Goal: Information Seeking & Learning: Check status

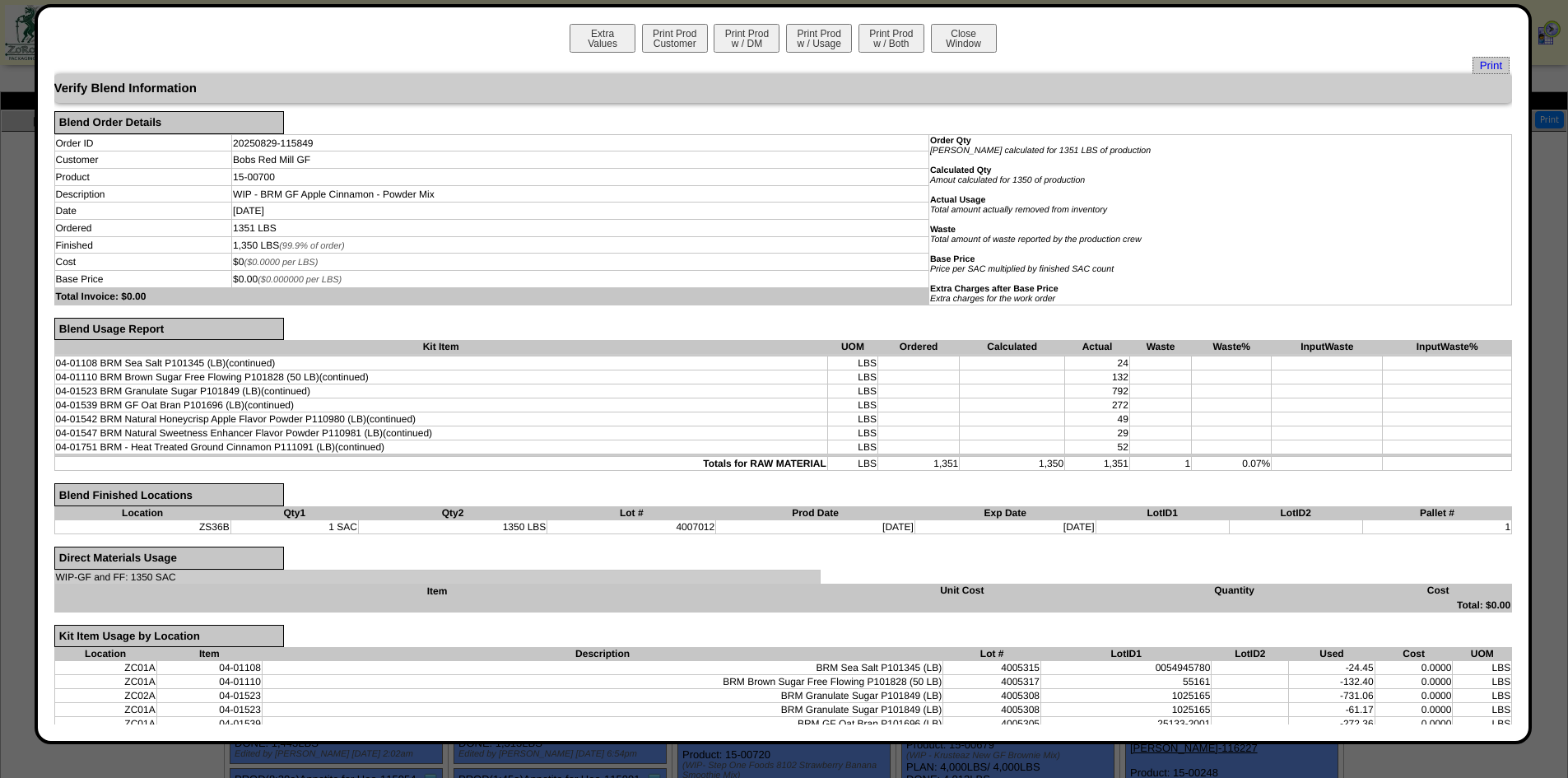
click at [964, 41] on button "Close Window" at bounding box center [964, 38] width 66 height 29
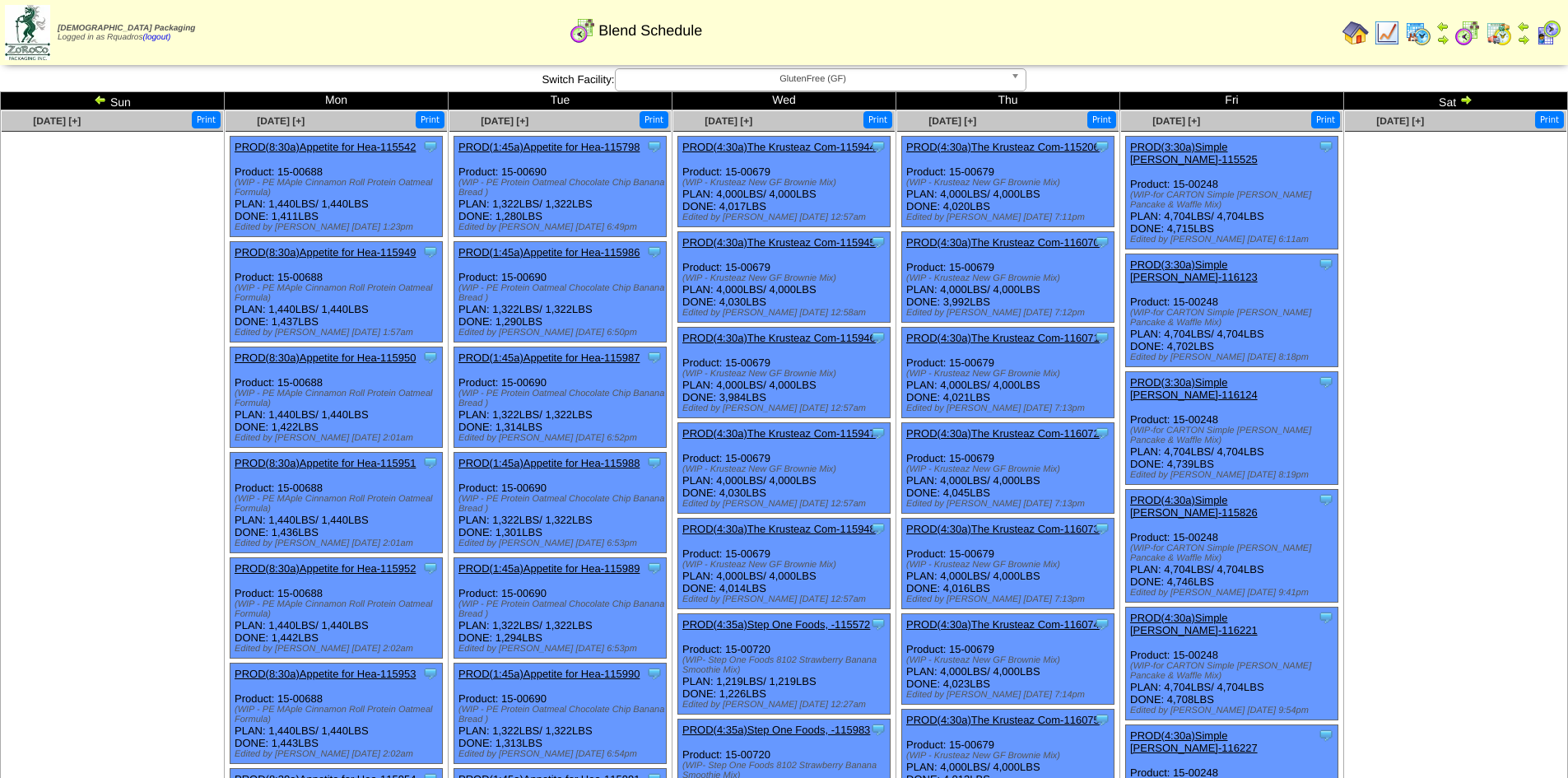
click at [96, 343] on ul at bounding box center [112, 256] width 222 height 247
click at [1469, 95] on img at bounding box center [1466, 100] width 13 height 13
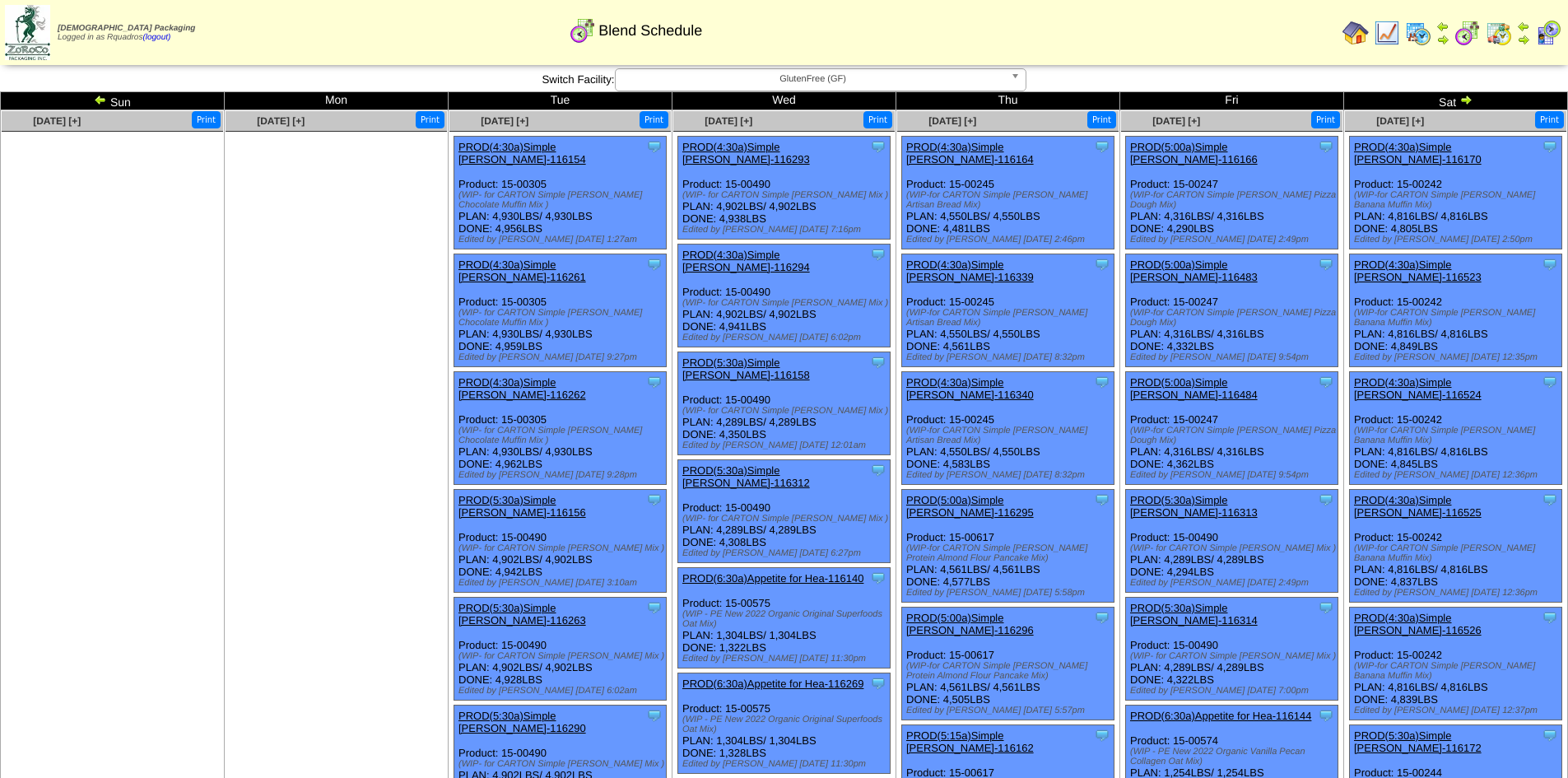
click at [1465, 100] on img at bounding box center [1466, 100] width 13 height 13
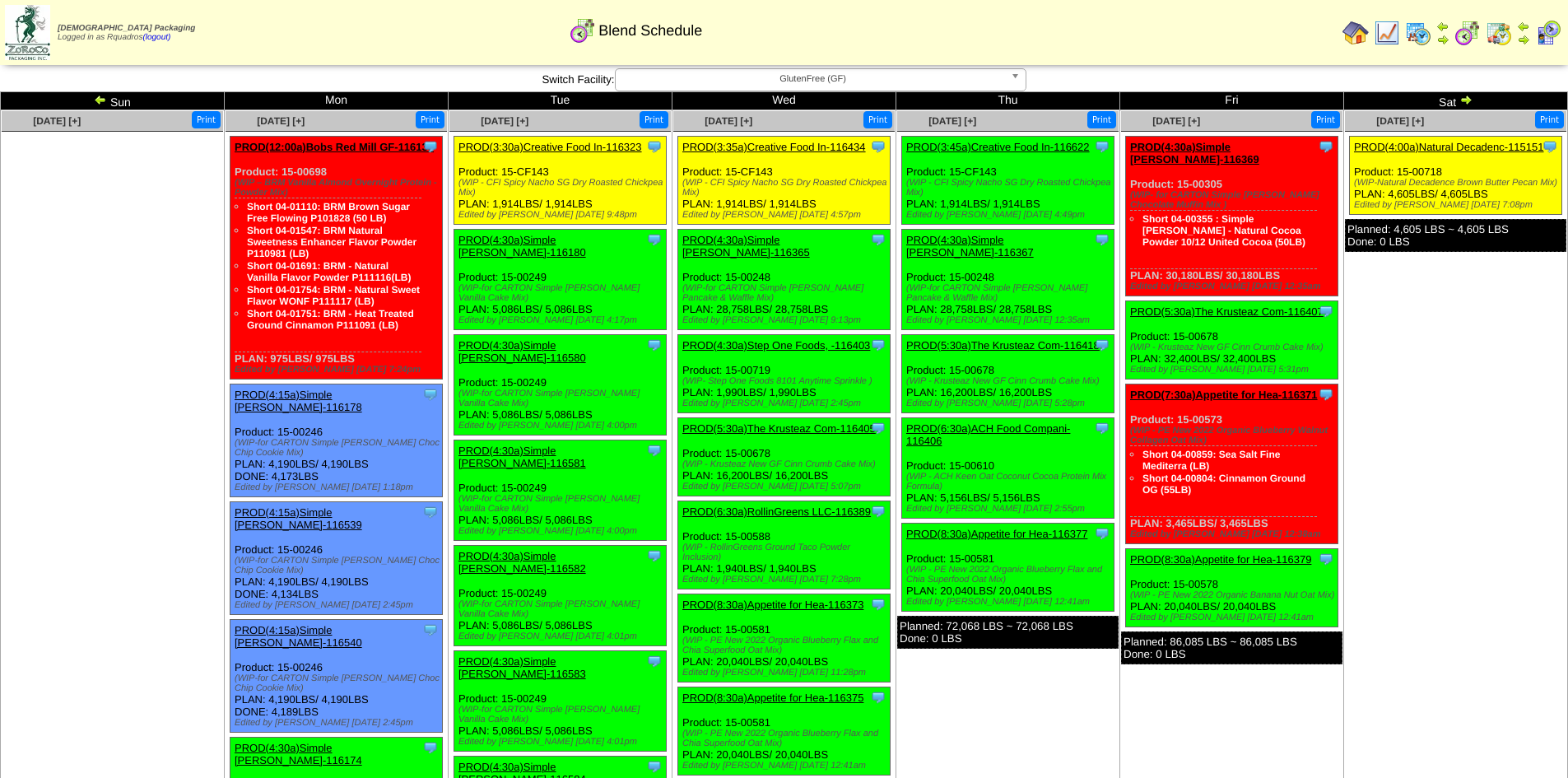
click at [1371, 319] on ul "Clone Item PROD(4:00a)Natural Decadenc-115151 Natural Decadence, LLC ScheduleID…" at bounding box center [1455, 259] width 222 height 247
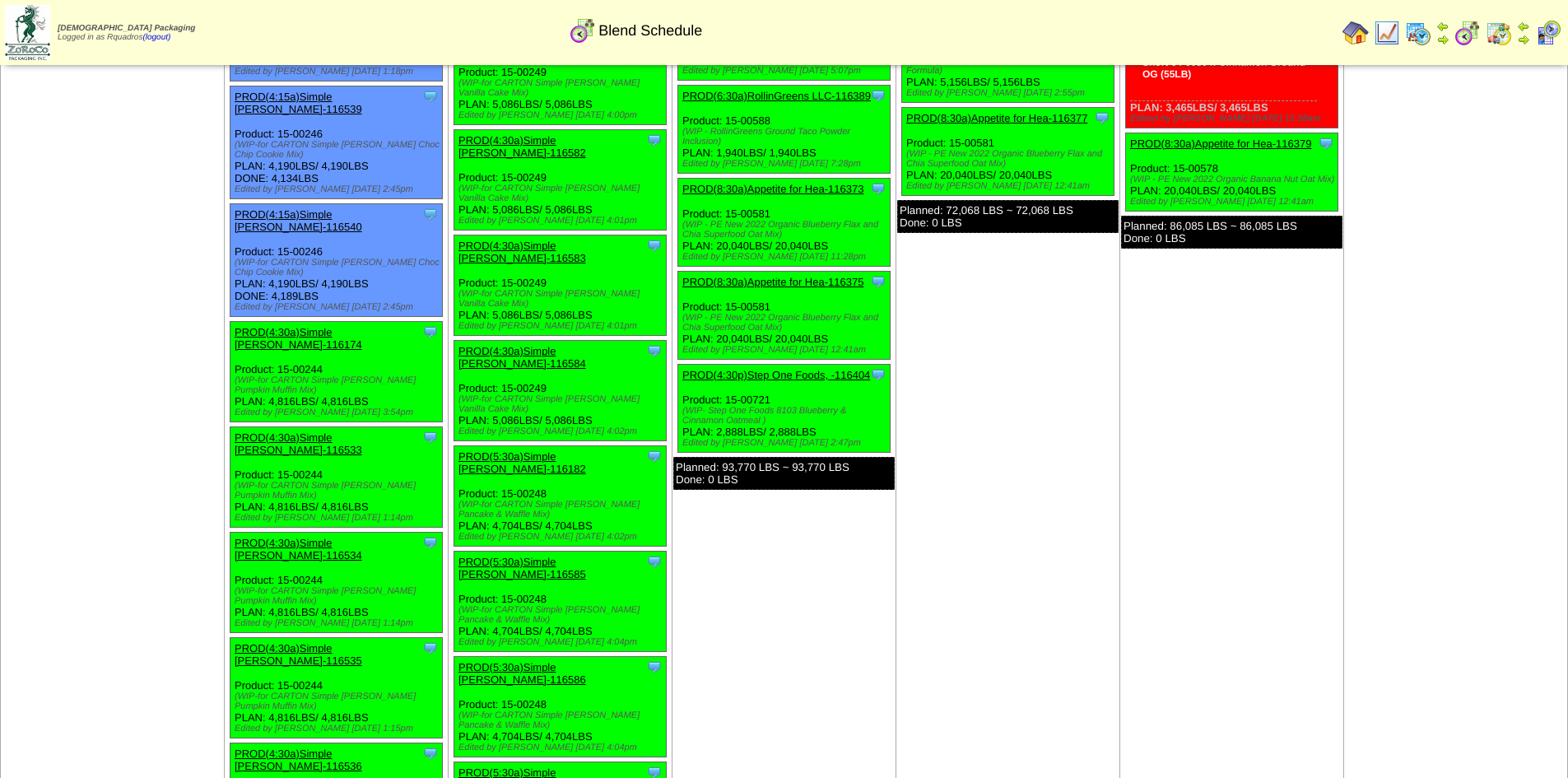
scroll to position [417, 0]
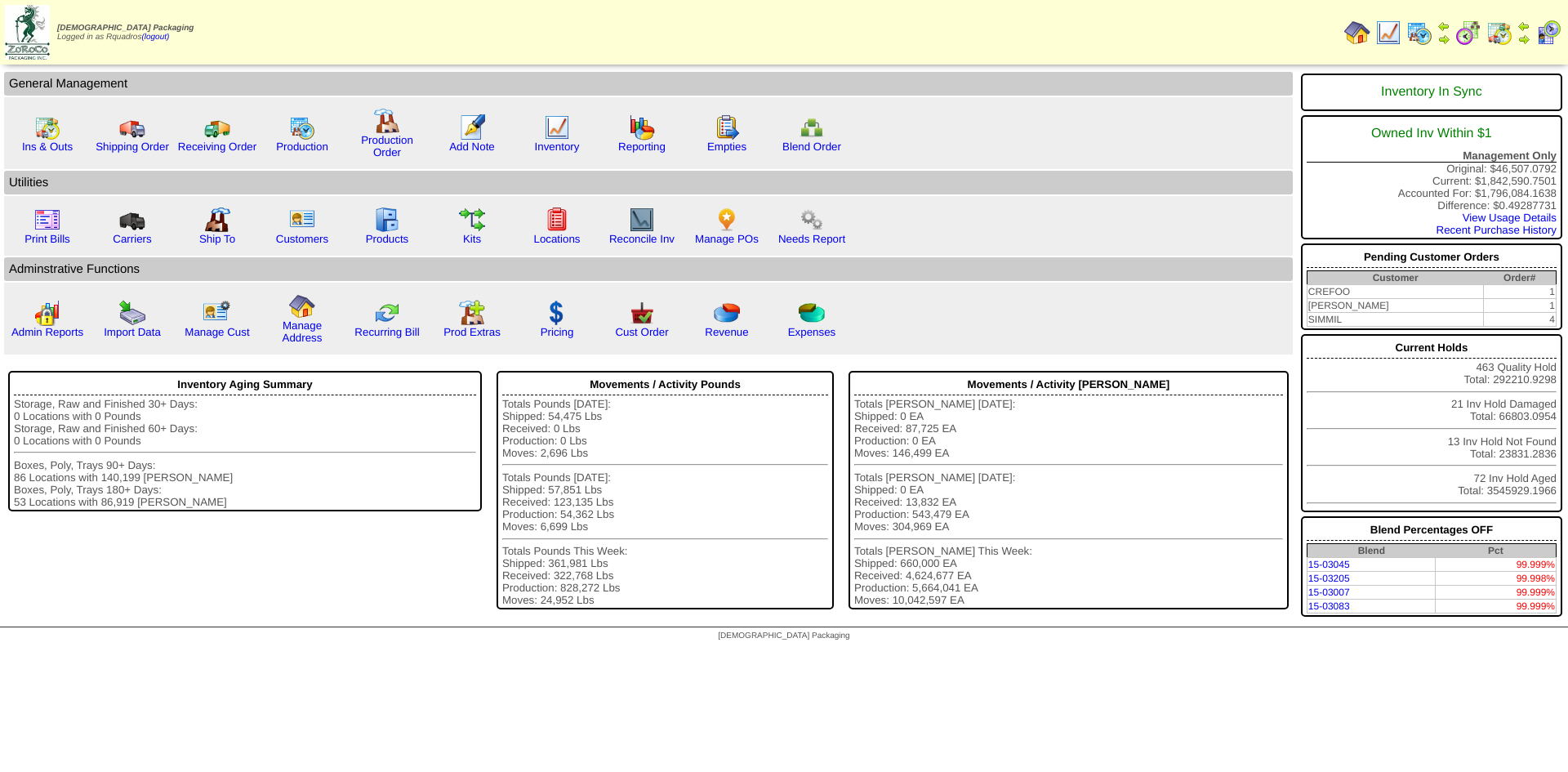
click at [1398, 33] on img at bounding box center [1388, 33] width 26 height 26
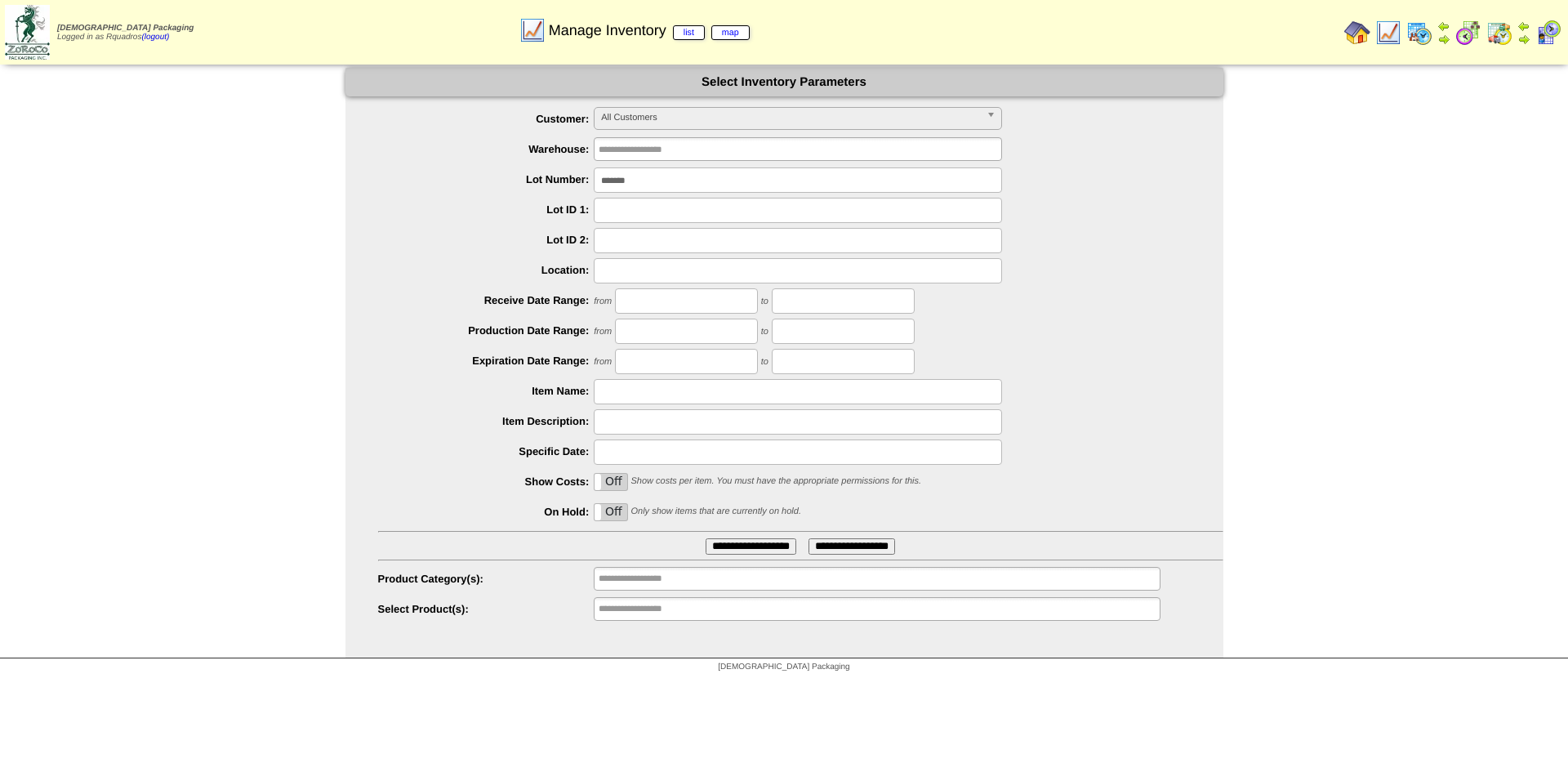
drag, startPoint x: 657, startPoint y: 175, endPoint x: 553, endPoint y: 186, distance: 104.6
click at [553, 186] on div "*******" at bounding box center [800, 180] width 845 height 25
click at [669, 614] on input "**********" at bounding box center [651, 609] width 105 height 21
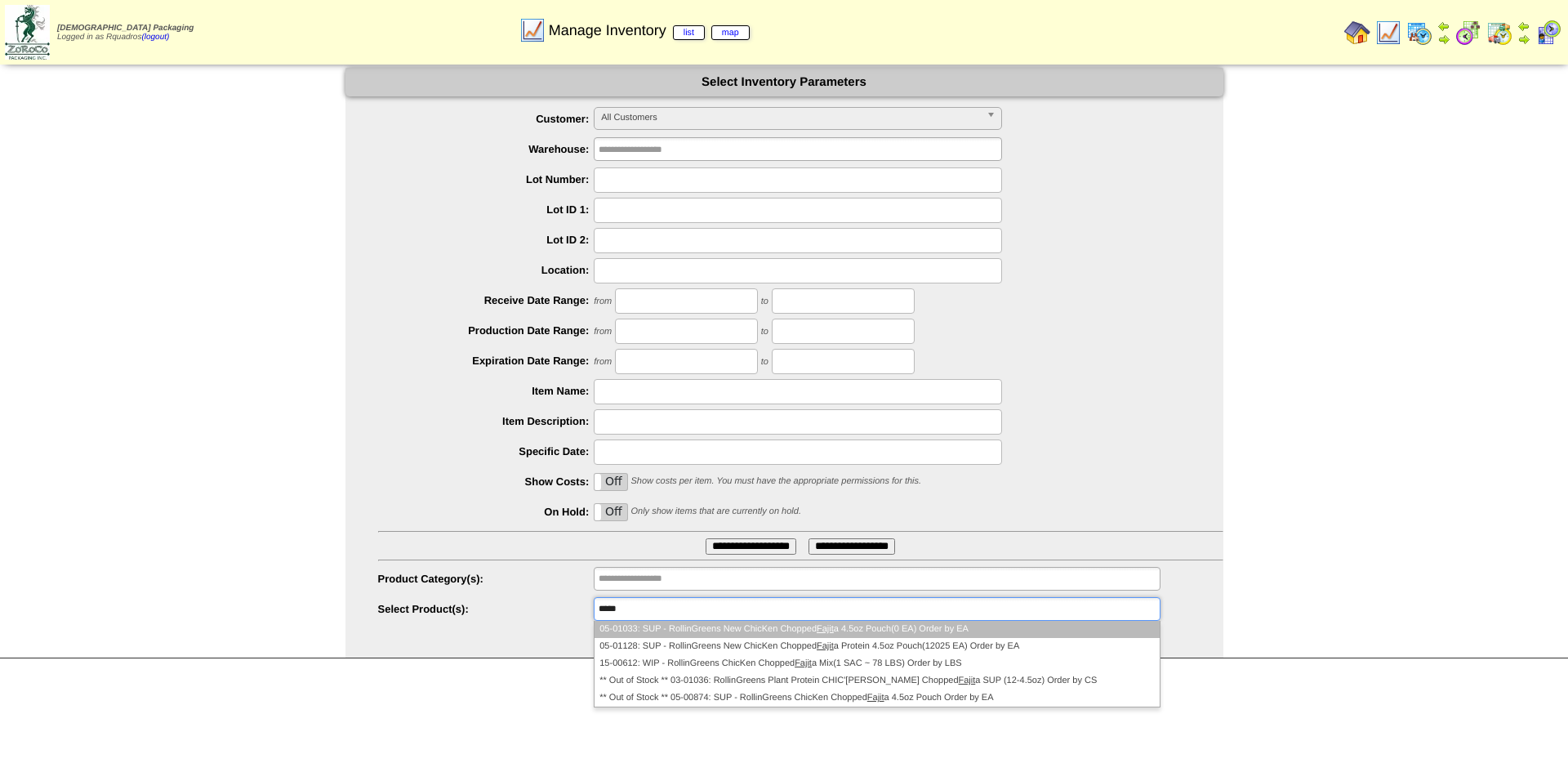
type input "*****"
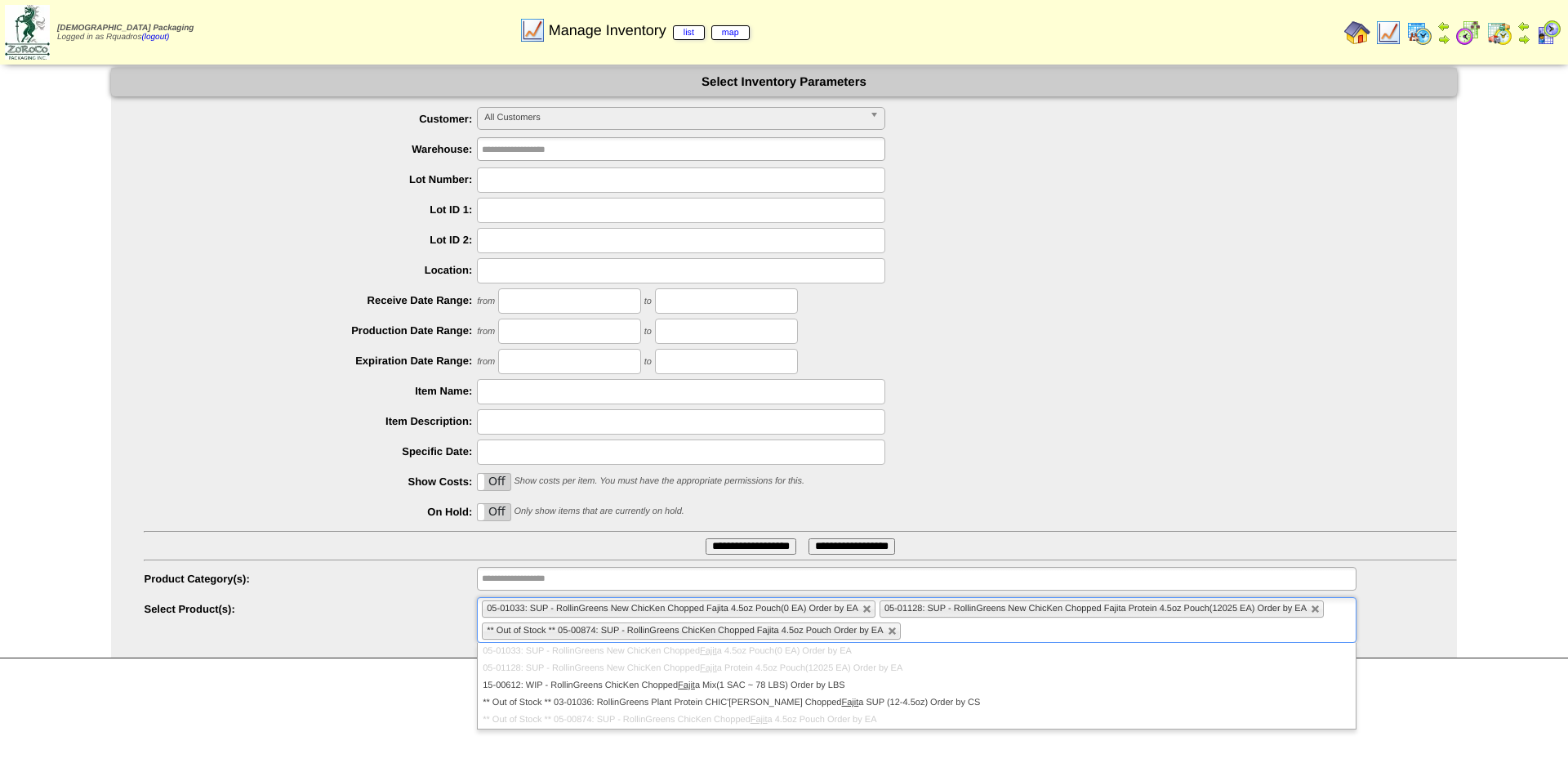
click at [742, 550] on input "**********" at bounding box center [750, 546] width 91 height 16
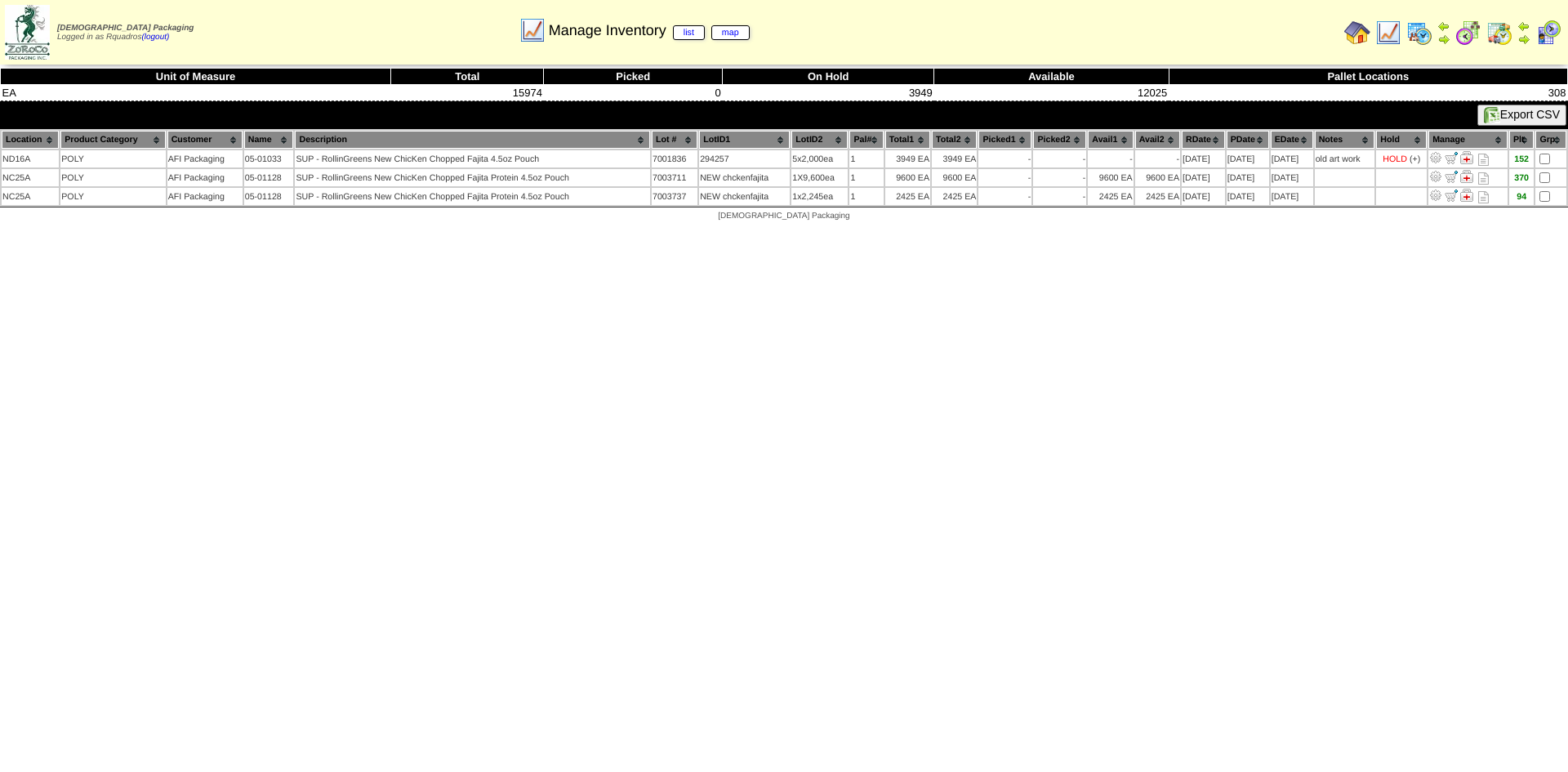
click at [1169, 229] on html "[DEMOGRAPHIC_DATA] Packaging Logged in as Rquadros (logout) Print All" at bounding box center [784, 114] width 1568 height 229
click at [668, 133] on th "Lot #" at bounding box center [675, 139] width 46 height 18
click at [613, 229] on html "Zoroco Packaging Logged in as Rquadros (logout) Print All" at bounding box center [784, 114] width 1568 height 229
click at [1208, 229] on html "Zoroco Packaging Logged in as Rquadros (logout) Print All" at bounding box center [784, 114] width 1568 height 229
click at [1357, 229] on html "Zoroco Packaging Logged in as Rquadros (logout) Print All" at bounding box center [784, 114] width 1568 height 229
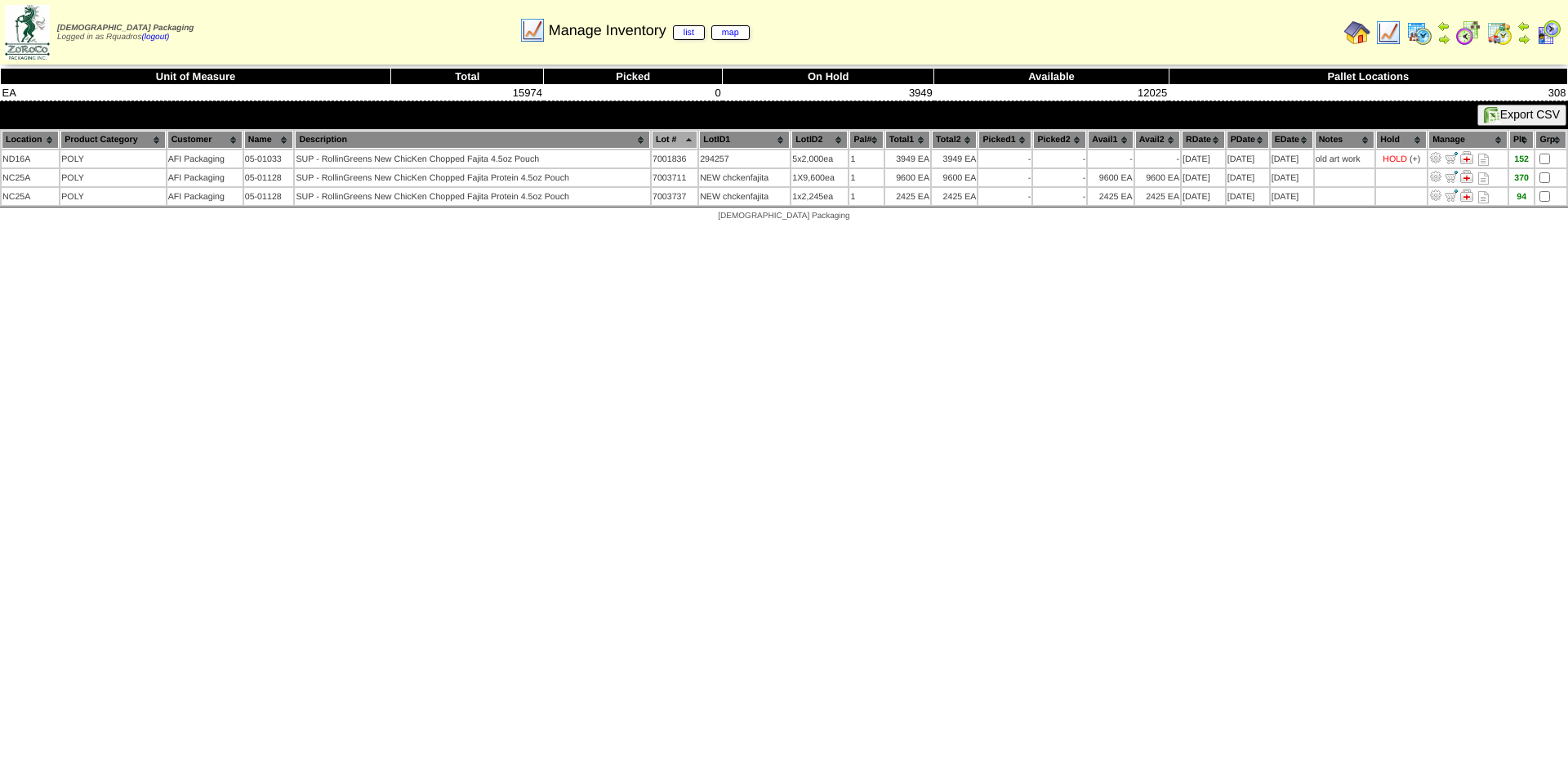
click at [990, 229] on html "Zoroco Packaging Logged in as Rquadros (logout) Print All" at bounding box center [784, 114] width 1568 height 229
drag, startPoint x: 1240, startPoint y: 243, endPoint x: 1365, endPoint y: 117, distance: 177.5
click at [1242, 229] on html "Zoroco Packaging Logged in as Rquadros (logout) Print All" at bounding box center [784, 114] width 1568 height 229
click at [1365, 41] on img at bounding box center [1357, 33] width 26 height 26
